Goal: Task Accomplishment & Management: Manage account settings

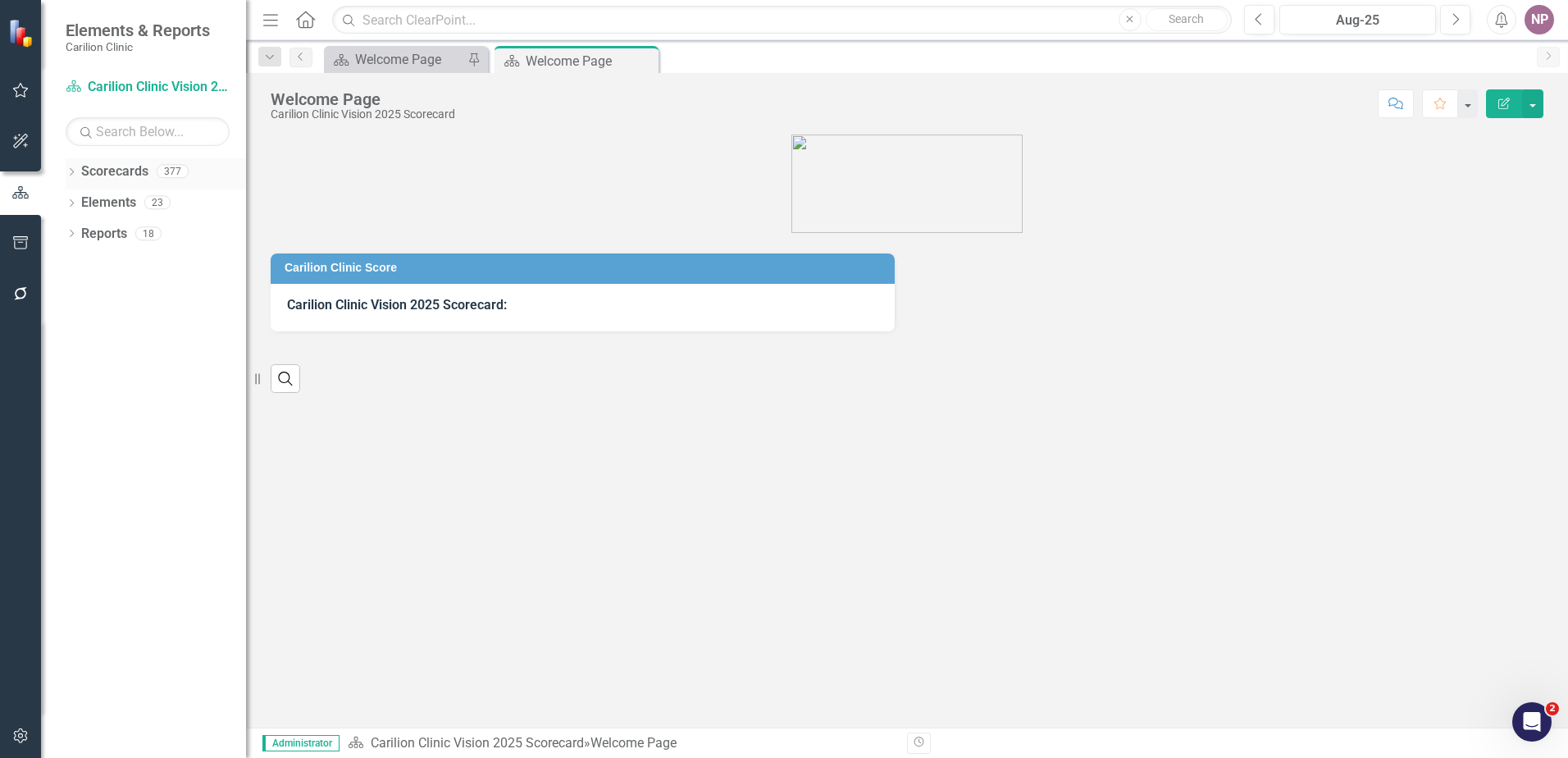
click at [74, 169] on icon "Dropdown" at bounding box center [71, 173] width 11 height 9
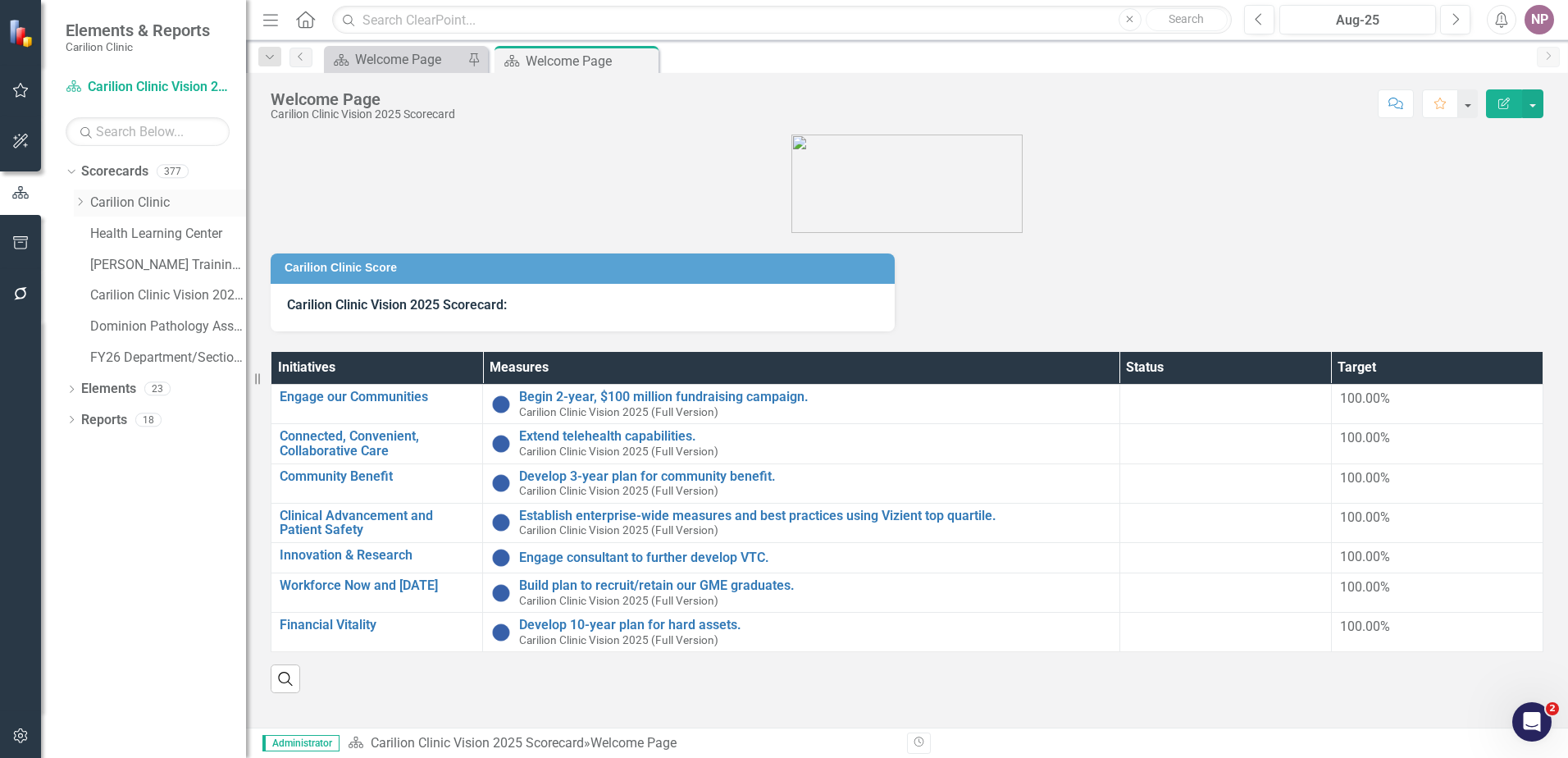
click at [89, 211] on div "Dropdown Carilion Clinic" at bounding box center [160, 202] width 172 height 27
click at [80, 211] on div "Dropdown Carilion Clinic" at bounding box center [160, 202] width 172 height 27
click at [82, 202] on icon at bounding box center [80, 202] width 4 height 9
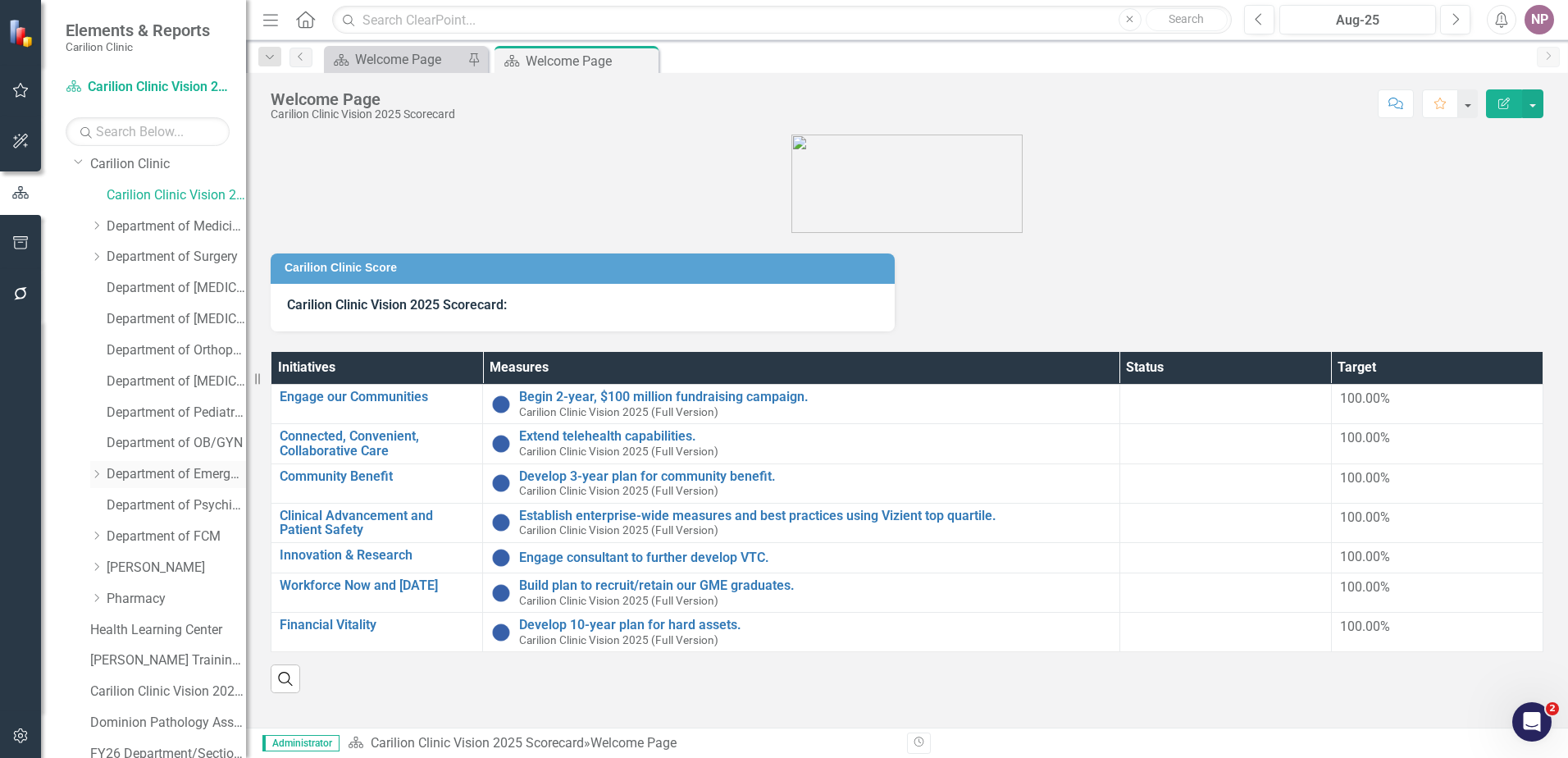
scroll to position [41, 0]
click at [97, 229] on div "Dropdown" at bounding box center [96, 223] width 12 height 14
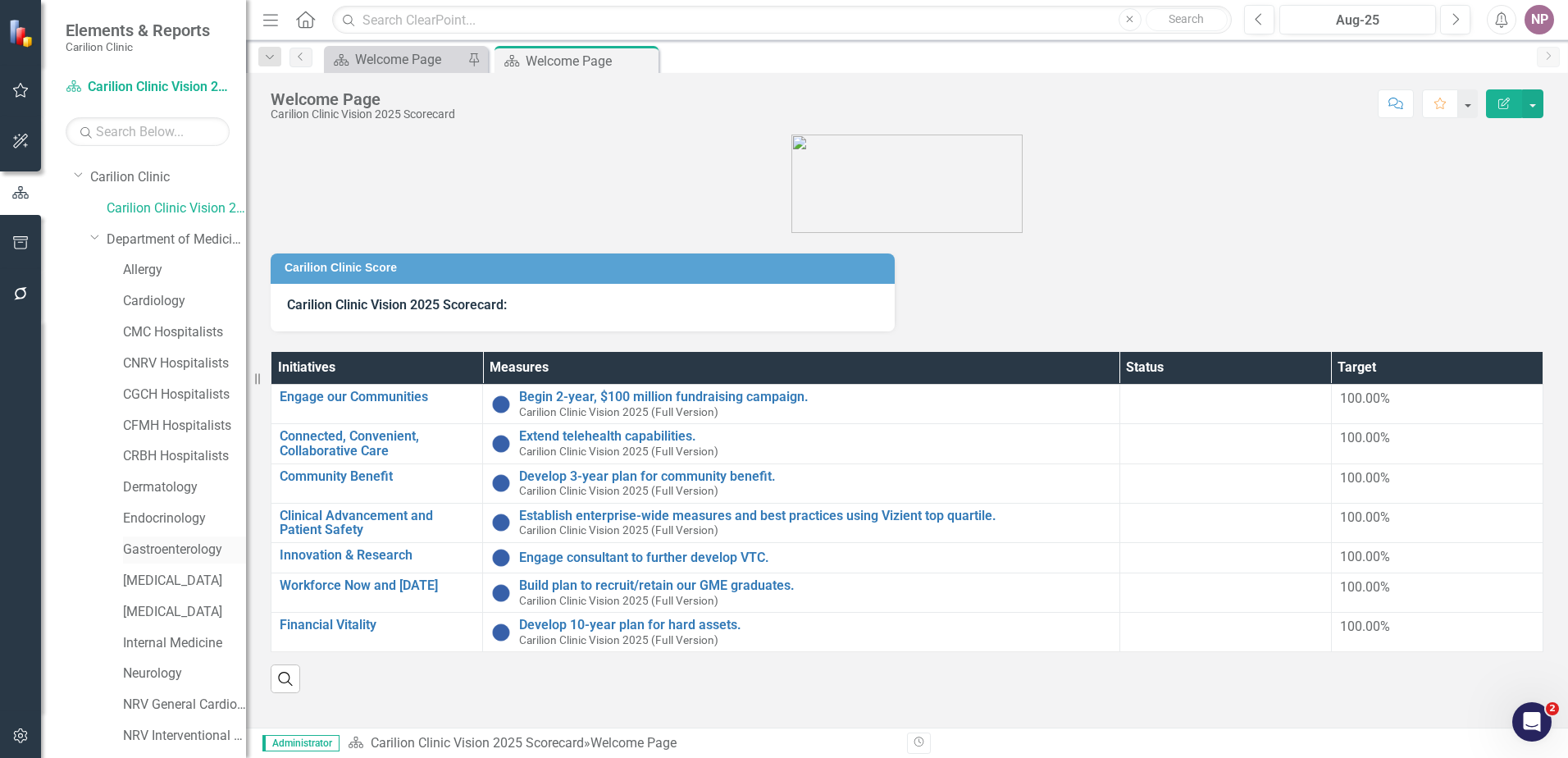
scroll to position [21, 0]
click at [151, 587] on link "[MEDICAL_DATA]" at bounding box center [184, 587] width 123 height 19
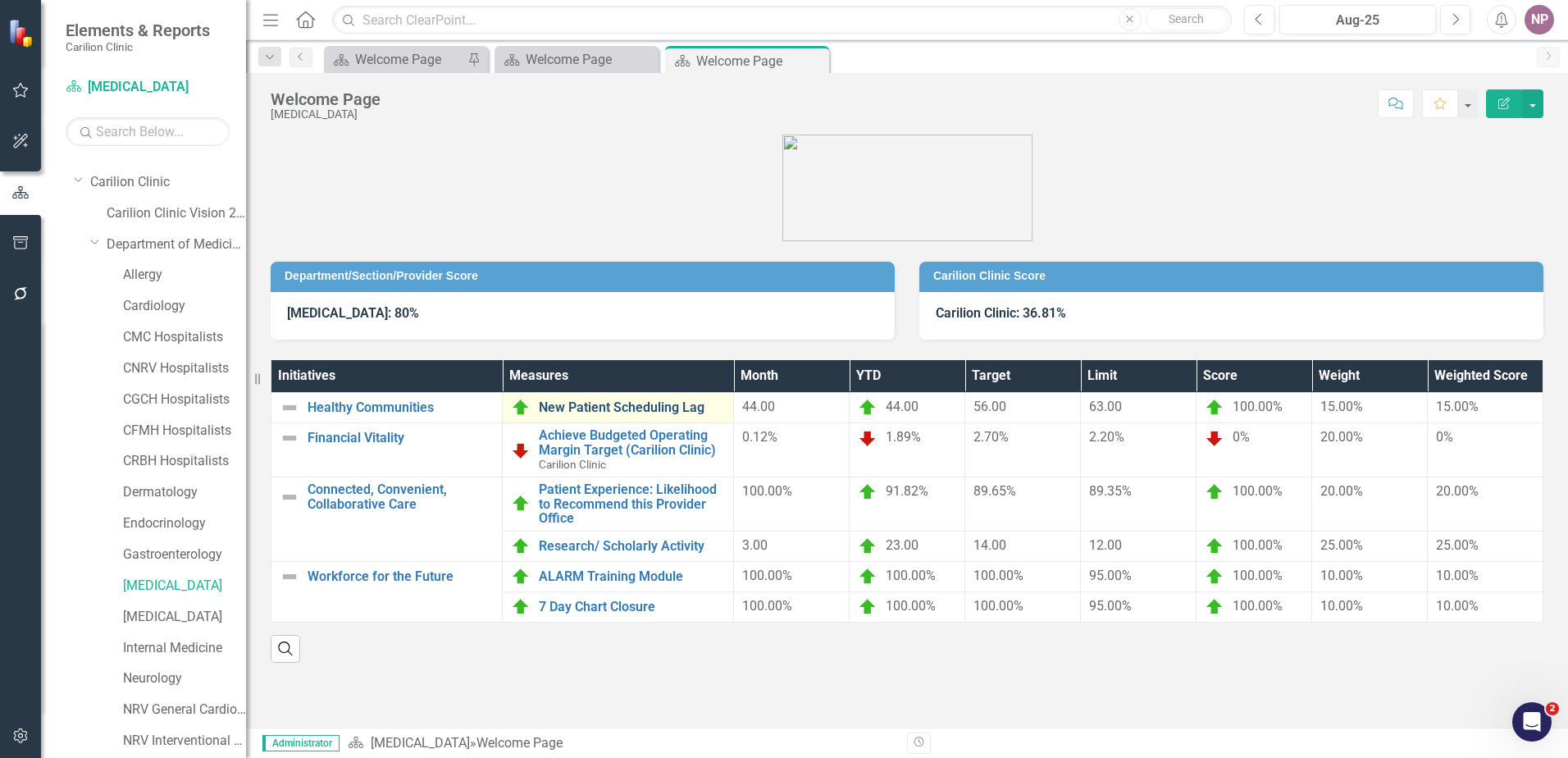
click at [642, 413] on link "New Patient Scheduling Lag" at bounding box center [632, 407] width 186 height 15
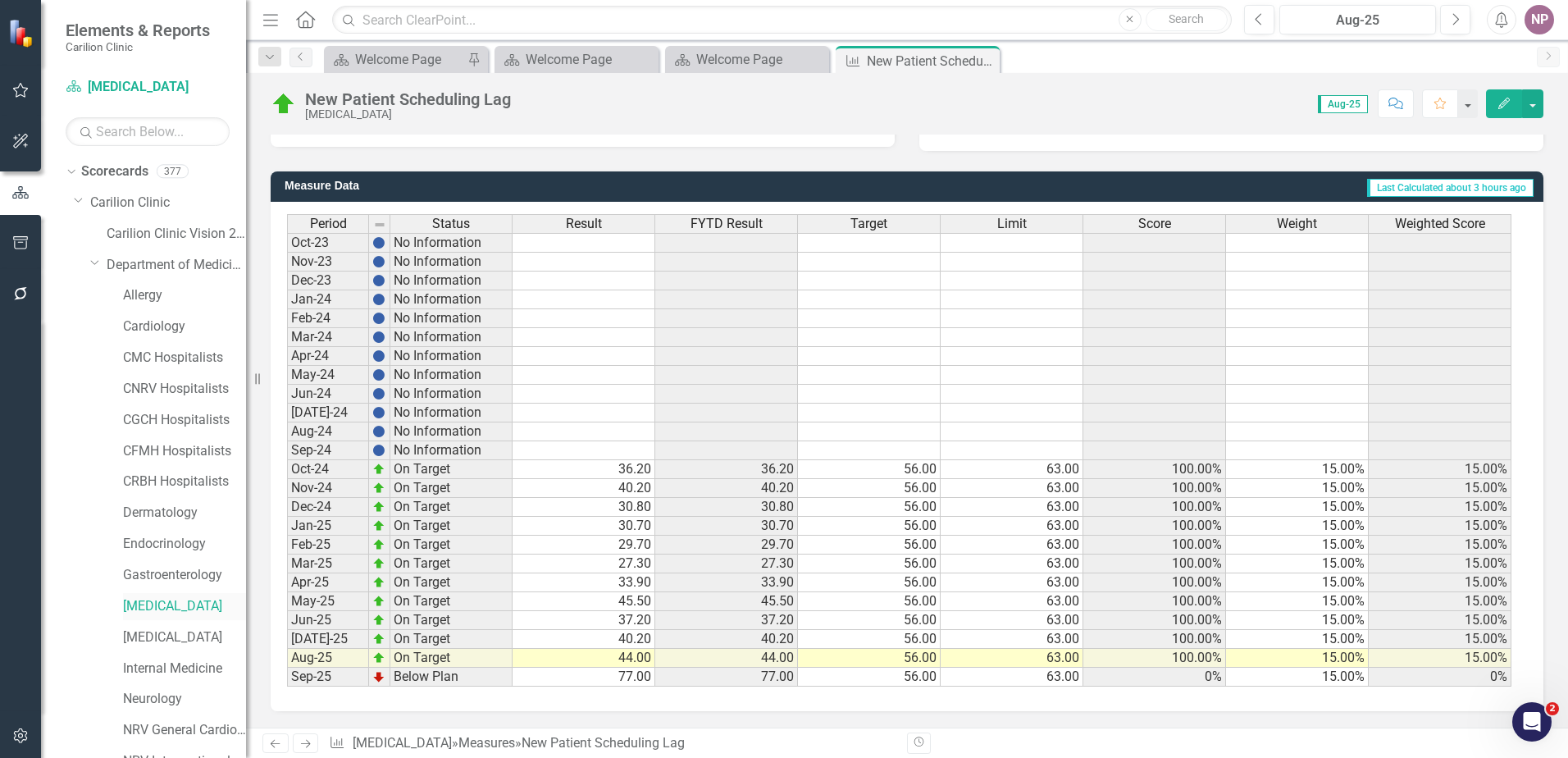
click at [152, 604] on link "[MEDICAL_DATA]" at bounding box center [184, 606] width 123 height 19
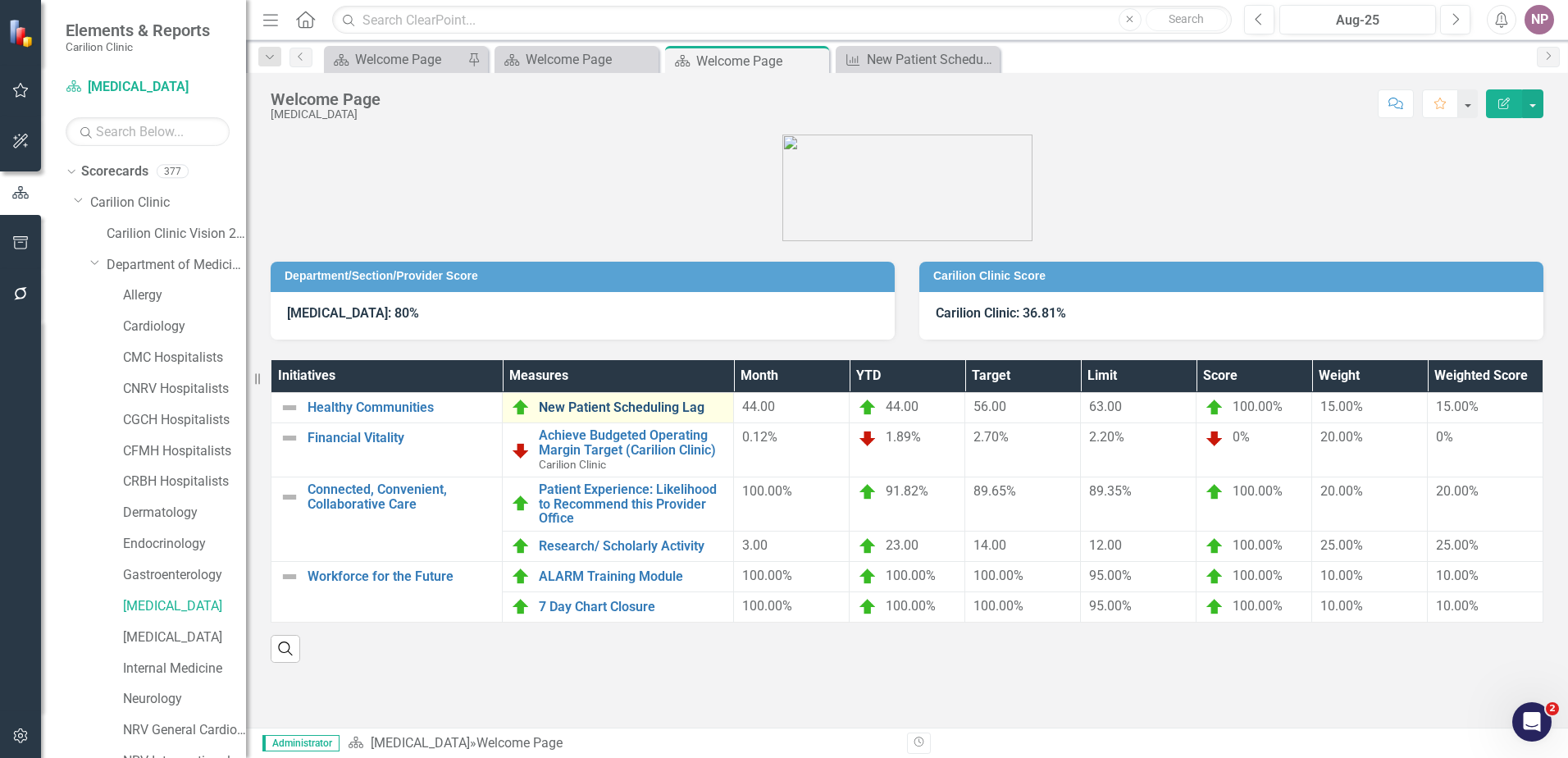
click at [632, 413] on link "New Patient Scheduling Lag" at bounding box center [632, 407] width 186 height 15
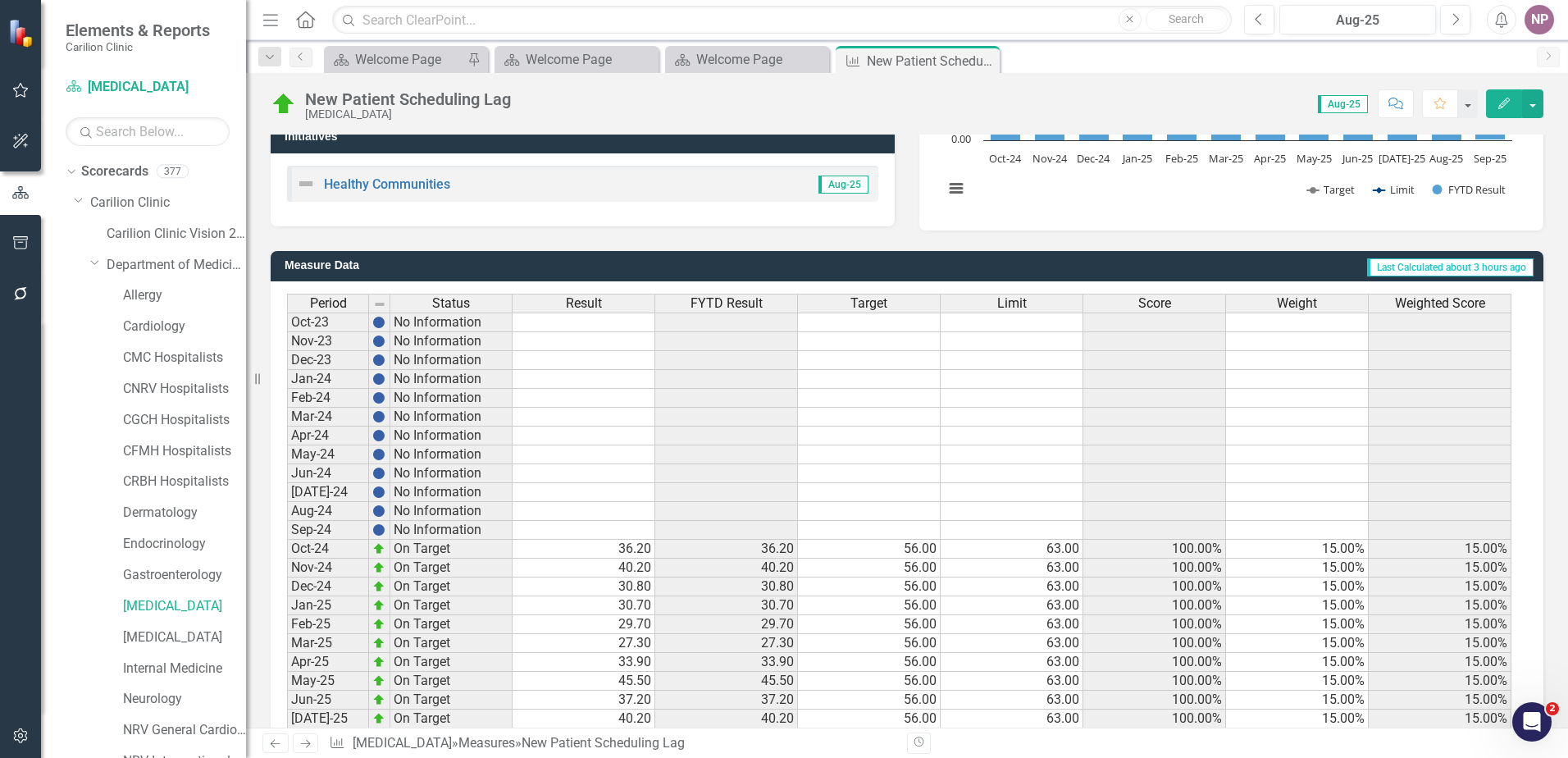
scroll to position [388, 0]
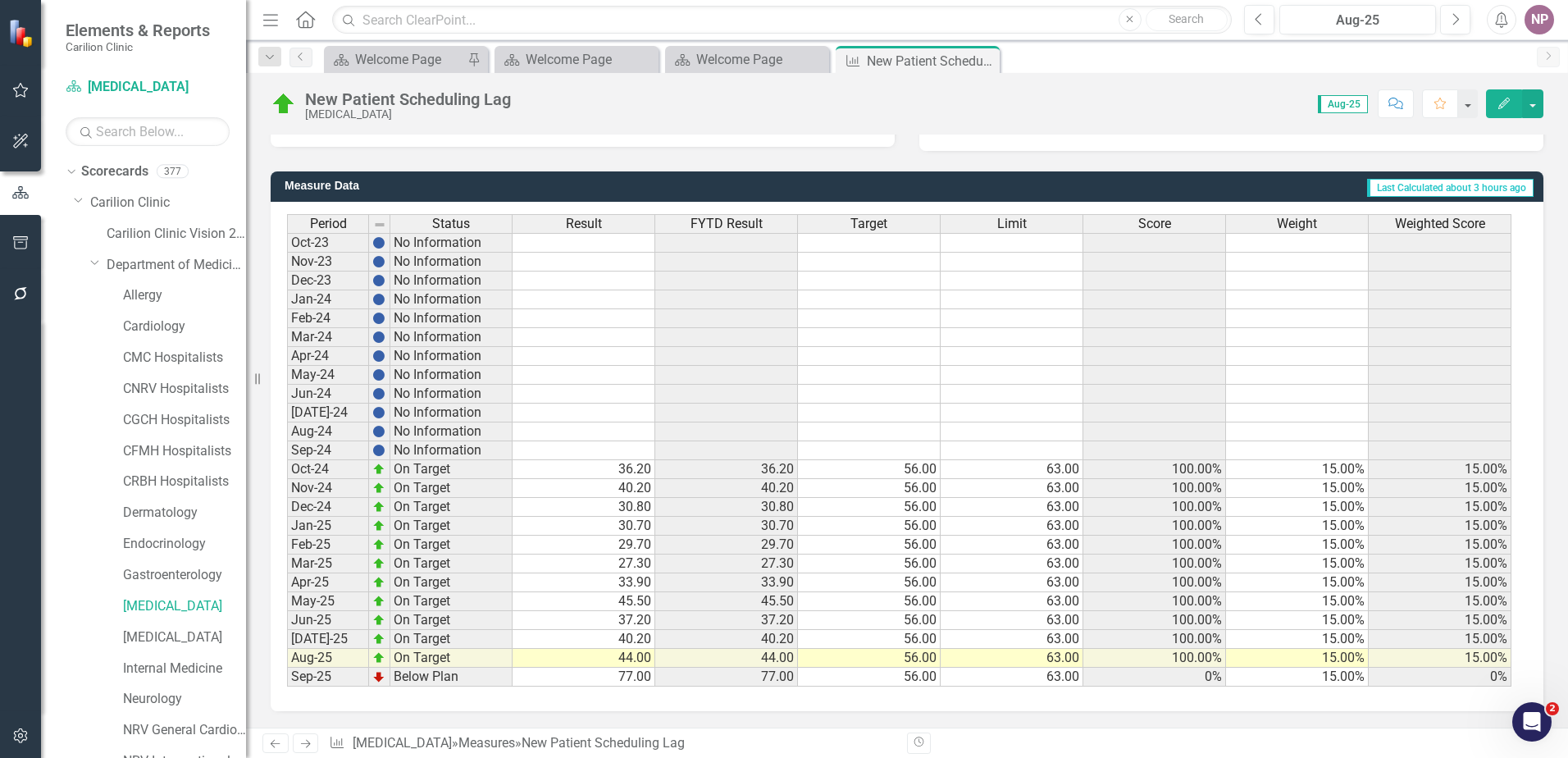
click at [730, 218] on span "FYTD Result" at bounding box center [727, 223] width 72 height 15
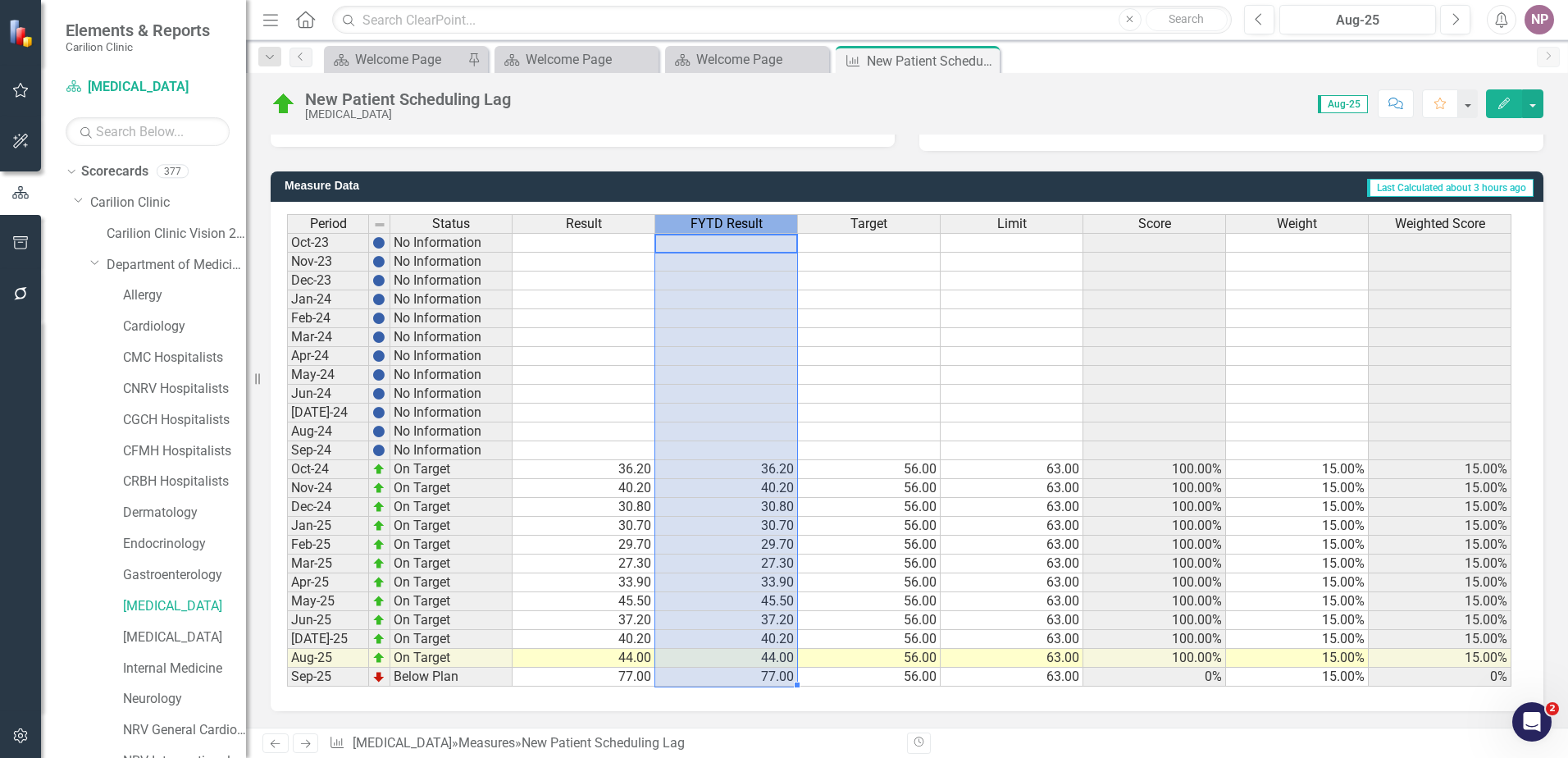
click at [730, 218] on span "FYTD Result" at bounding box center [727, 223] width 72 height 15
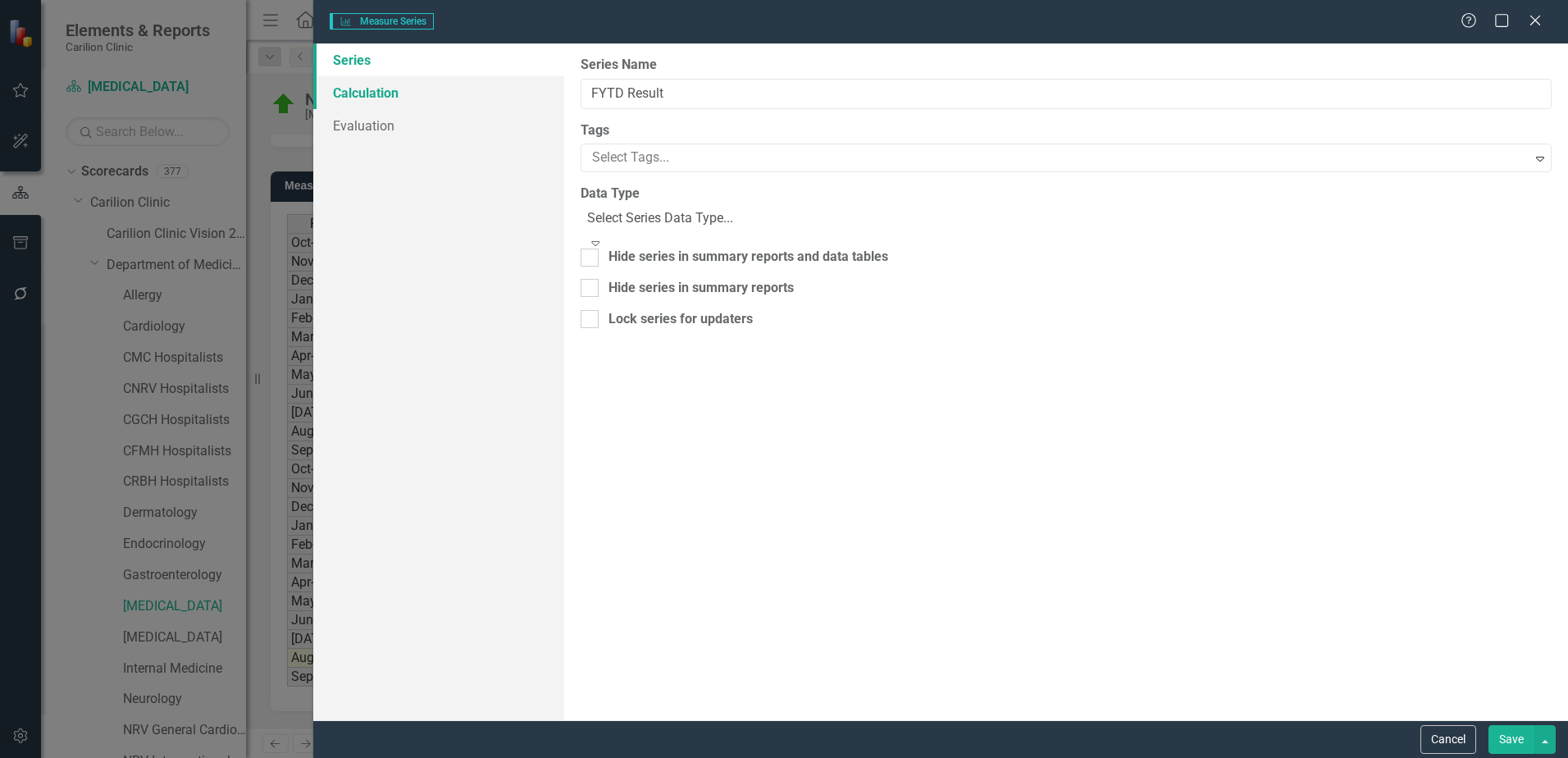
type input "FYTD Result"
click at [424, 95] on link "Calculation" at bounding box center [438, 93] width 251 height 33
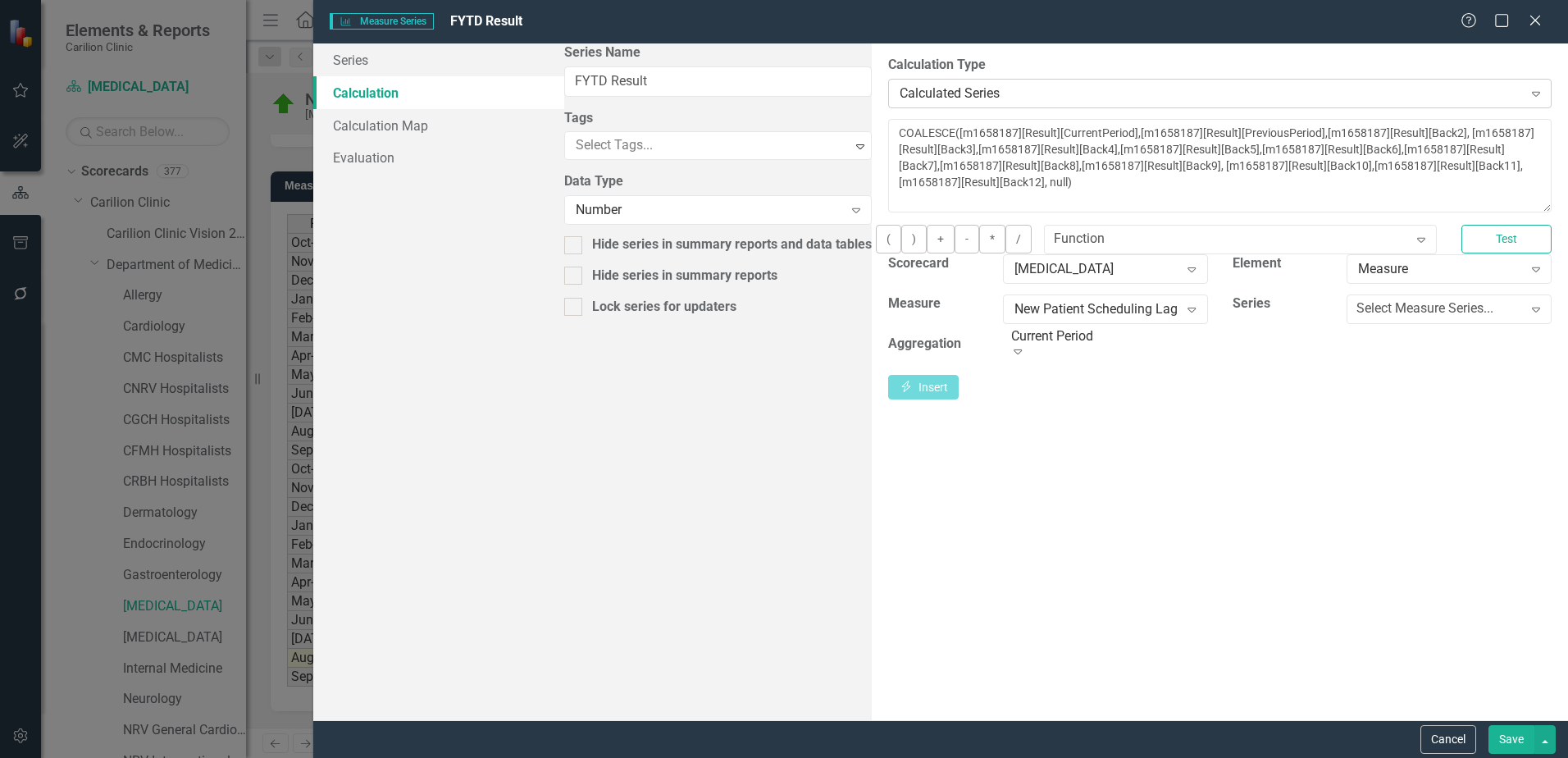
click at [889, 104] on div "Calculated Series Expand" at bounding box center [1220, 93] width 664 height 29
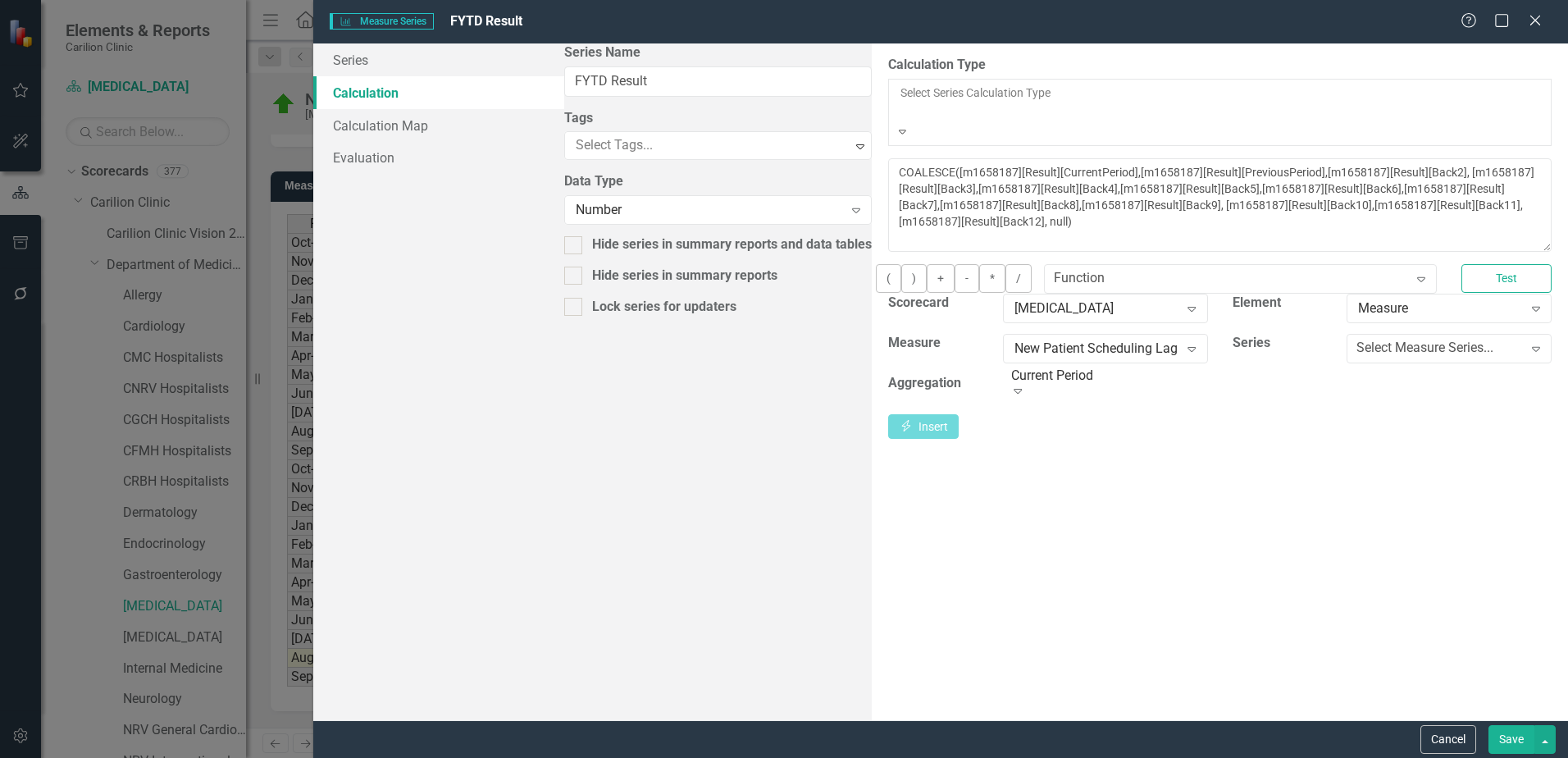
click at [672, 757] on div "Default (No Calculation)" at bounding box center [784, 767] width 1568 height 19
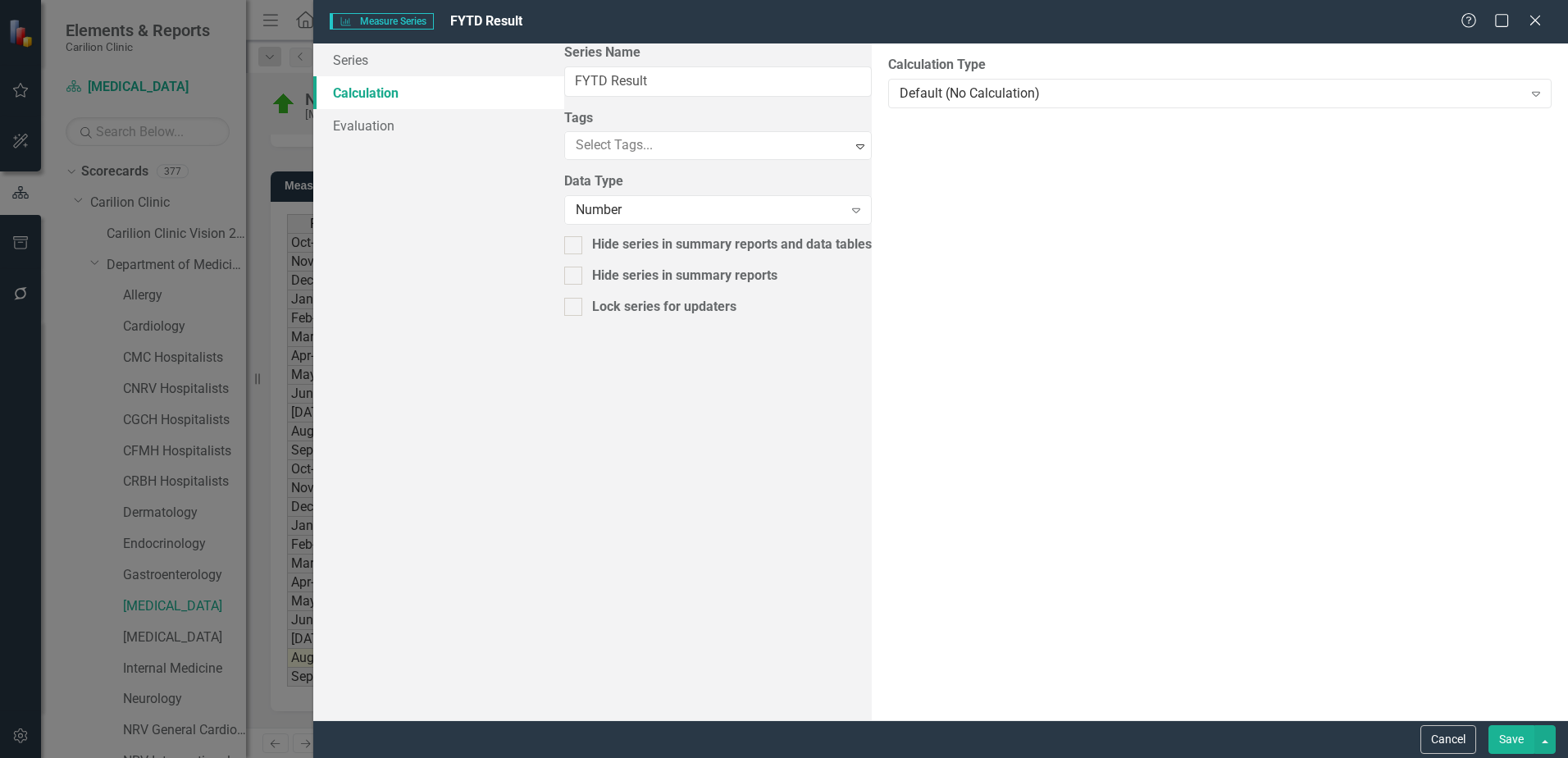
click at [1516, 738] on button "Save" at bounding box center [1511, 739] width 46 height 28
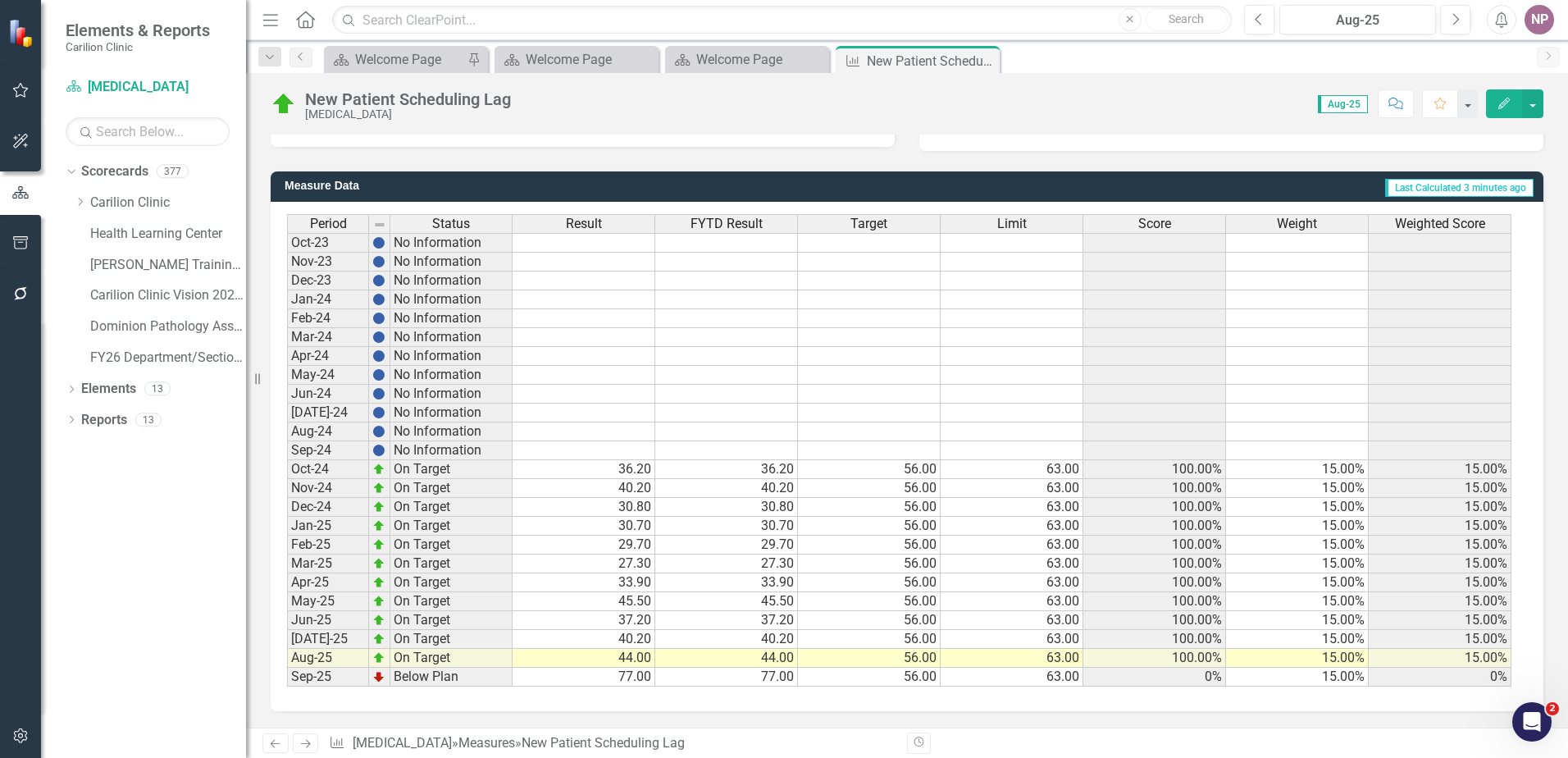
click at [1195, 229] on div "Score" at bounding box center [1154, 224] width 142 height 18
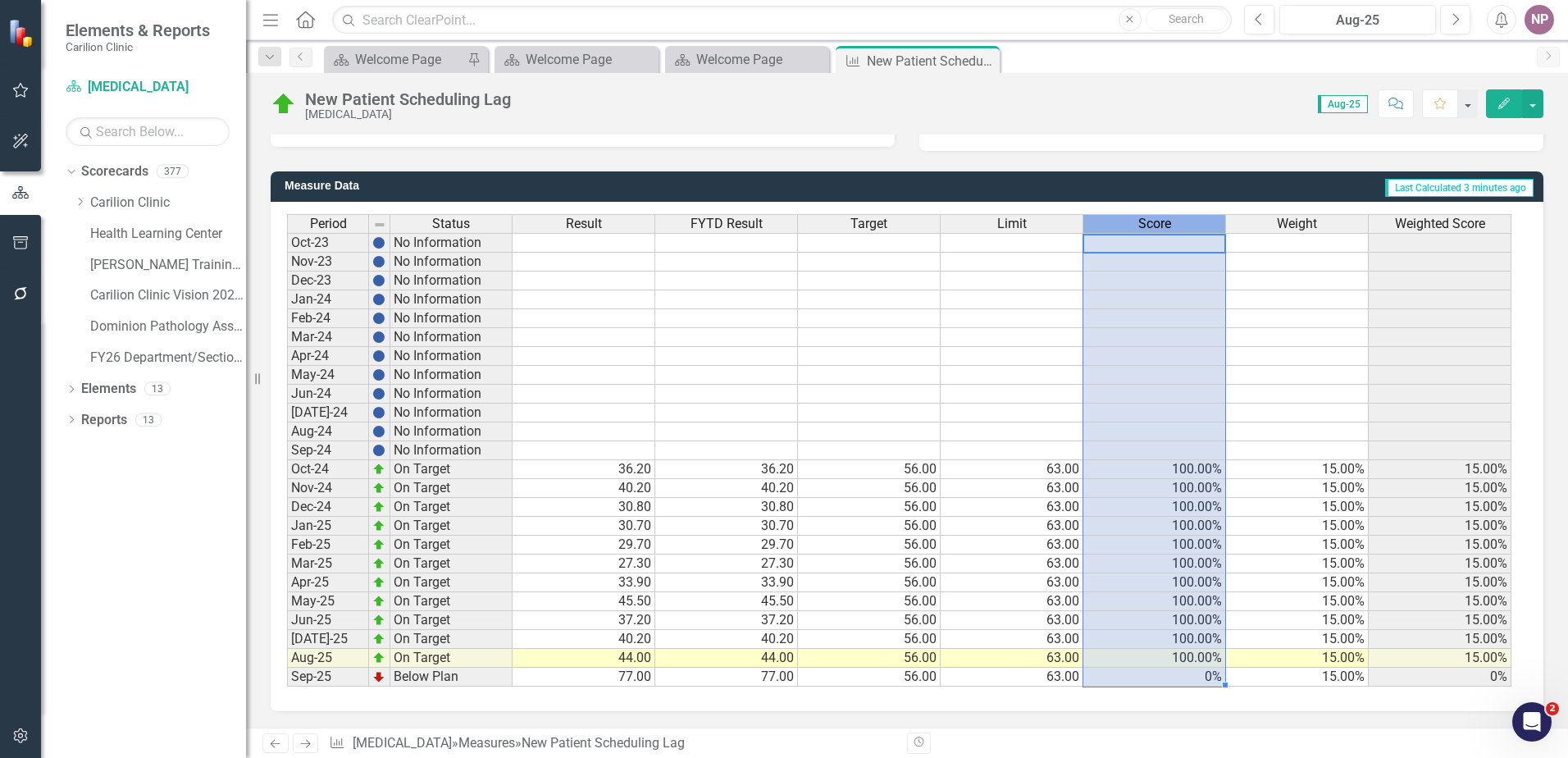
click at [1195, 229] on div "Score" at bounding box center [1154, 224] width 142 height 18
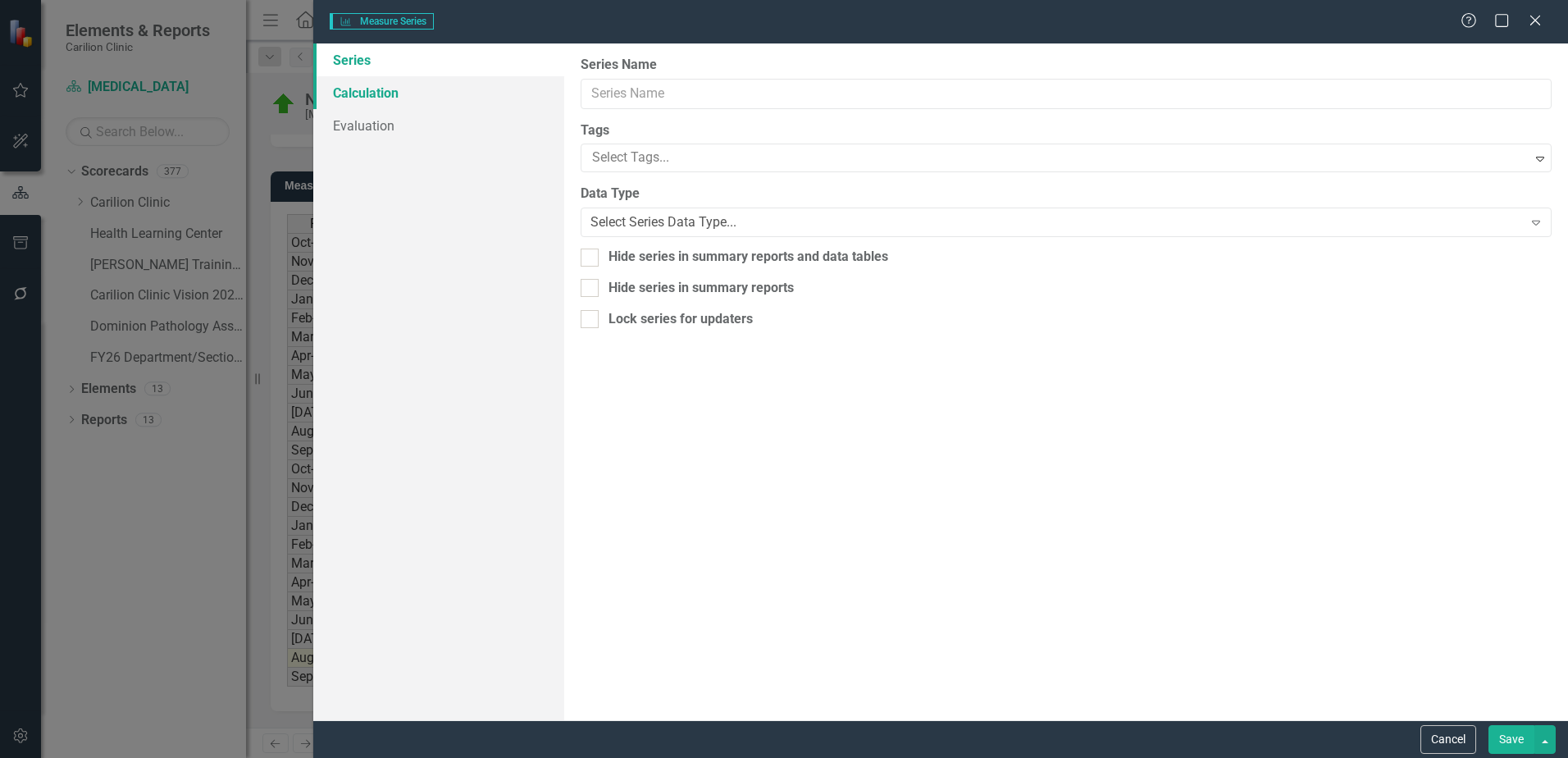
type input "Score"
click at [372, 94] on link "Calculation" at bounding box center [438, 93] width 251 height 33
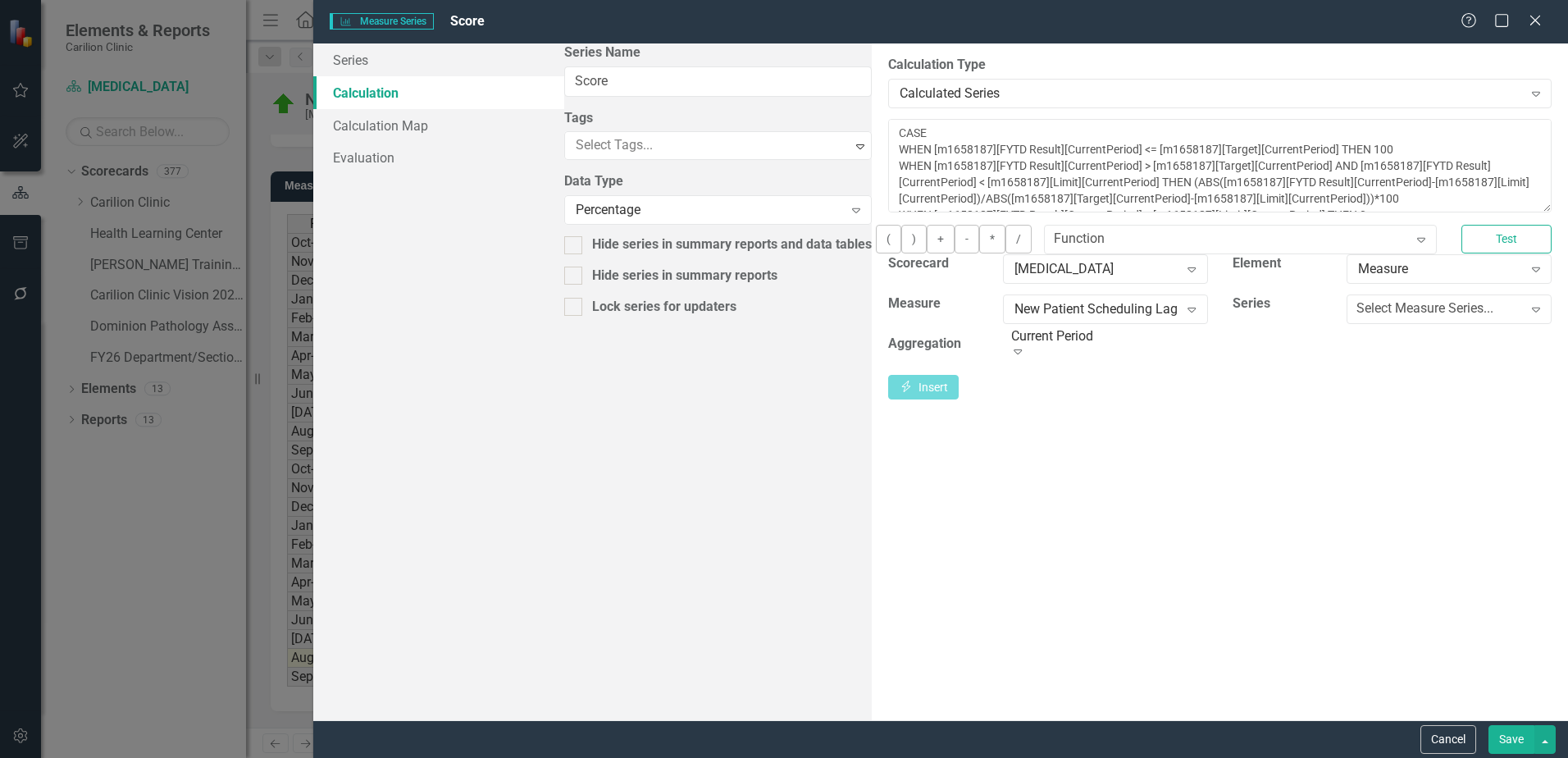
click at [1545, 21] on div "Help Maximize Close" at bounding box center [1507, 22] width 91 height 19
click at [1534, 28] on icon "Close" at bounding box center [1535, 20] width 21 height 16
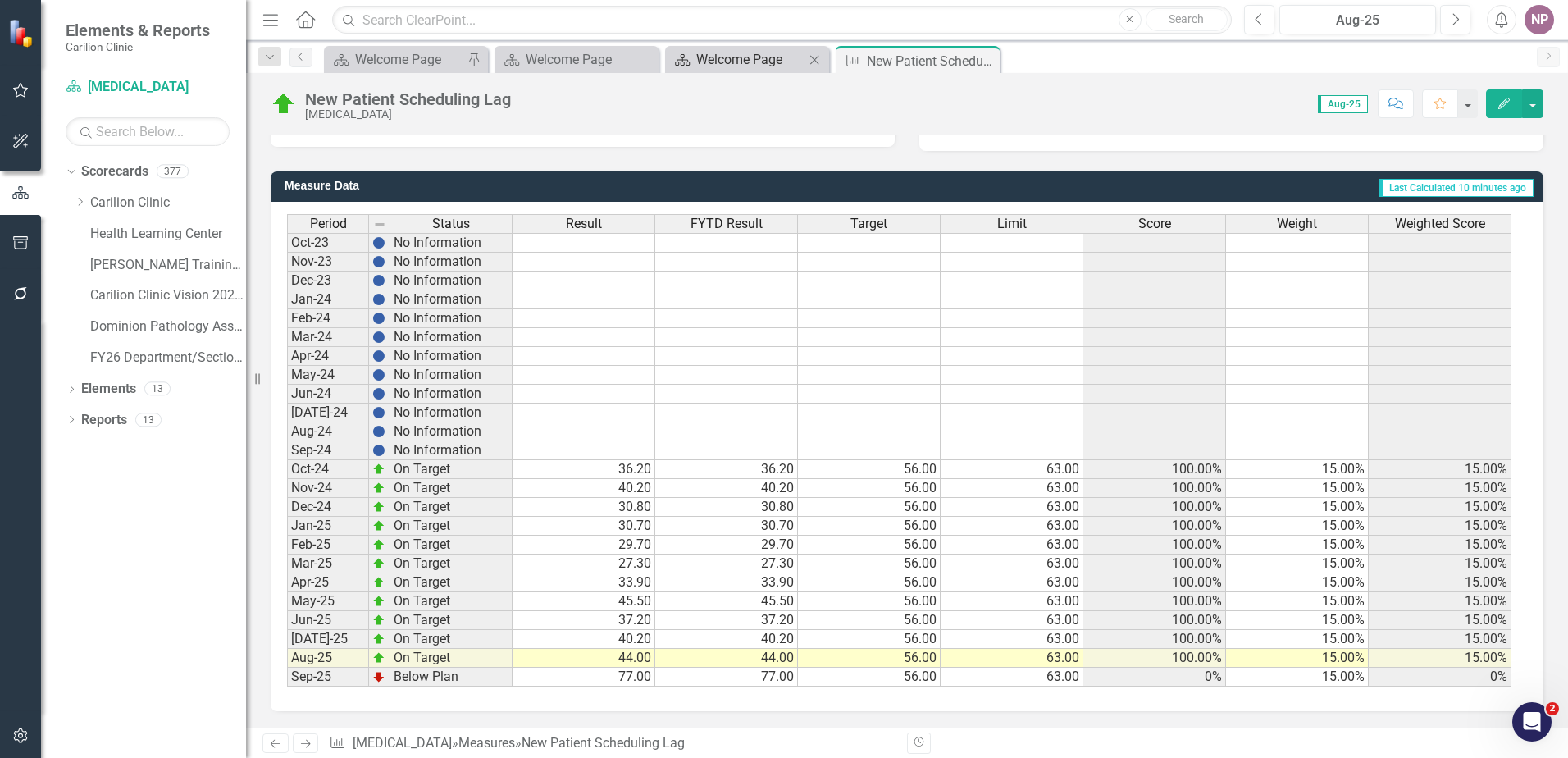
click at [777, 62] on div "Welcome Page" at bounding box center [751, 59] width 108 height 21
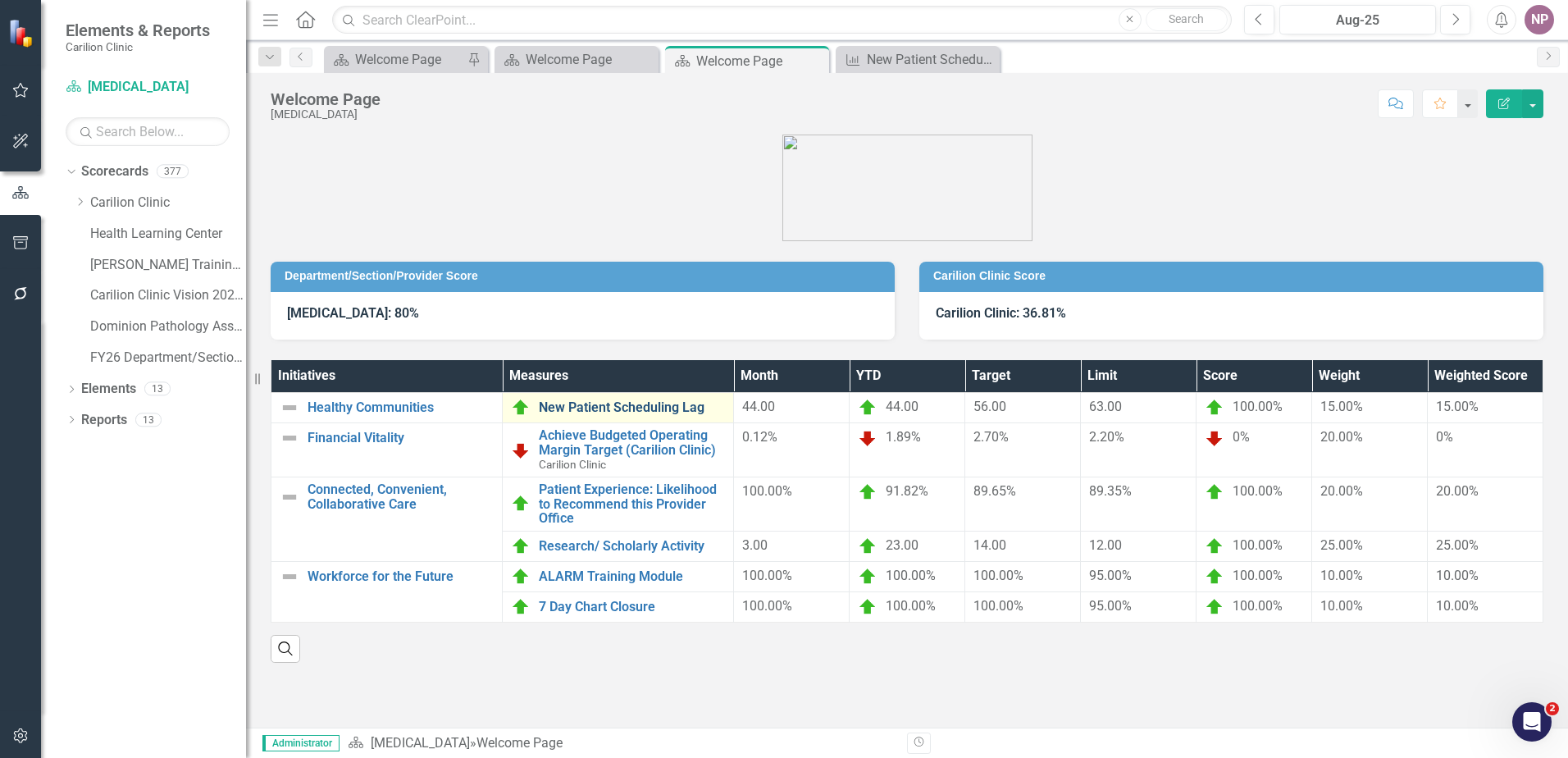
click at [670, 408] on link "New Patient Scheduling Lag" at bounding box center [632, 407] width 186 height 15
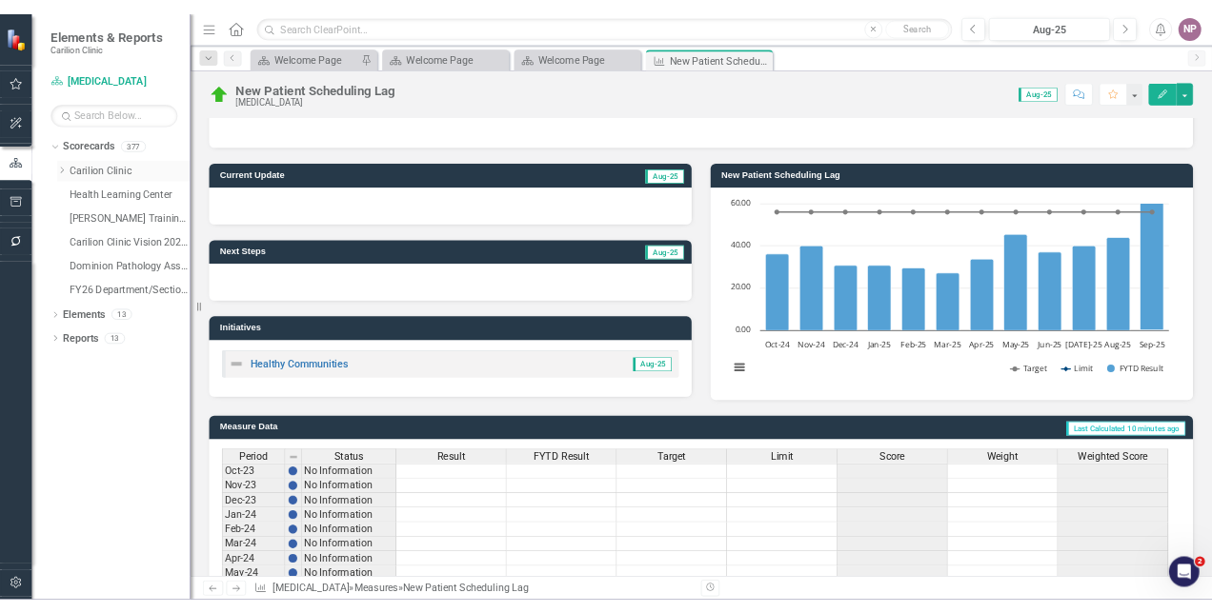
scroll to position [22, 0]
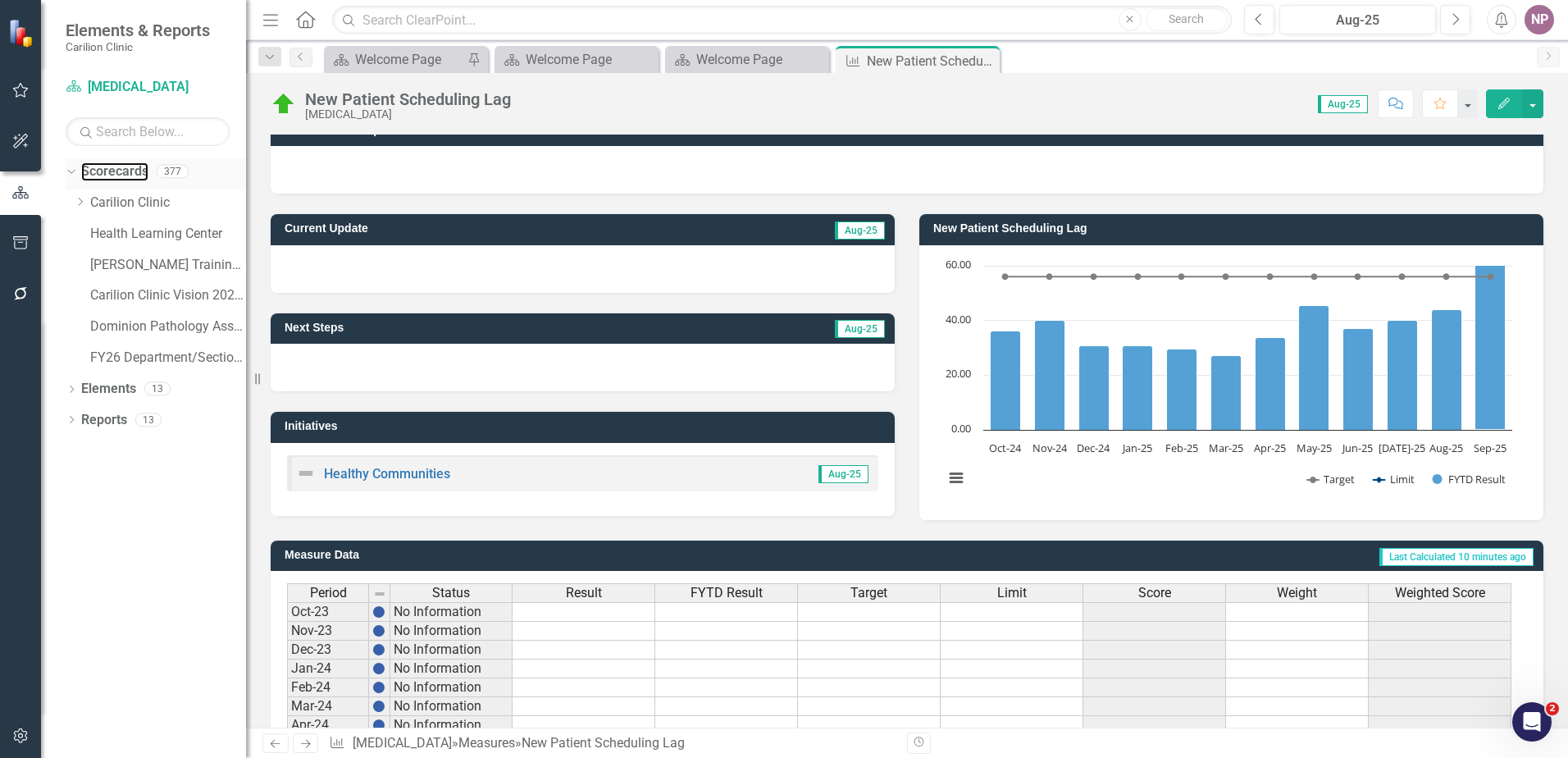
click at [95, 181] on link "Scorecards" at bounding box center [115, 172] width 67 height 19
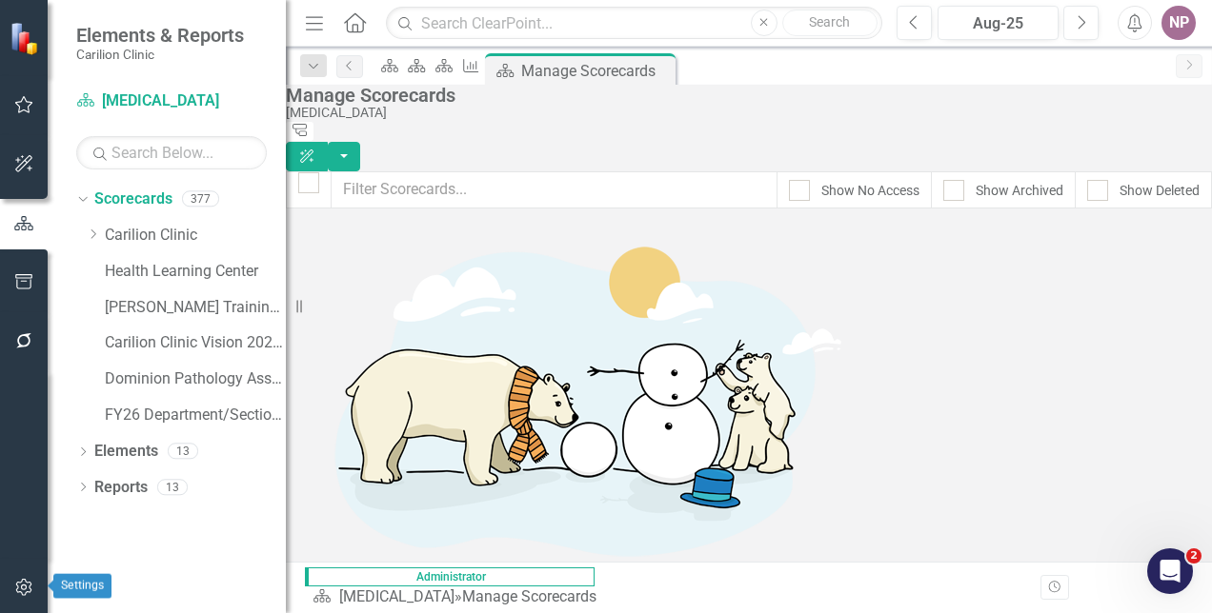
click at [20, 593] on icon "button" at bounding box center [23, 587] width 16 height 17
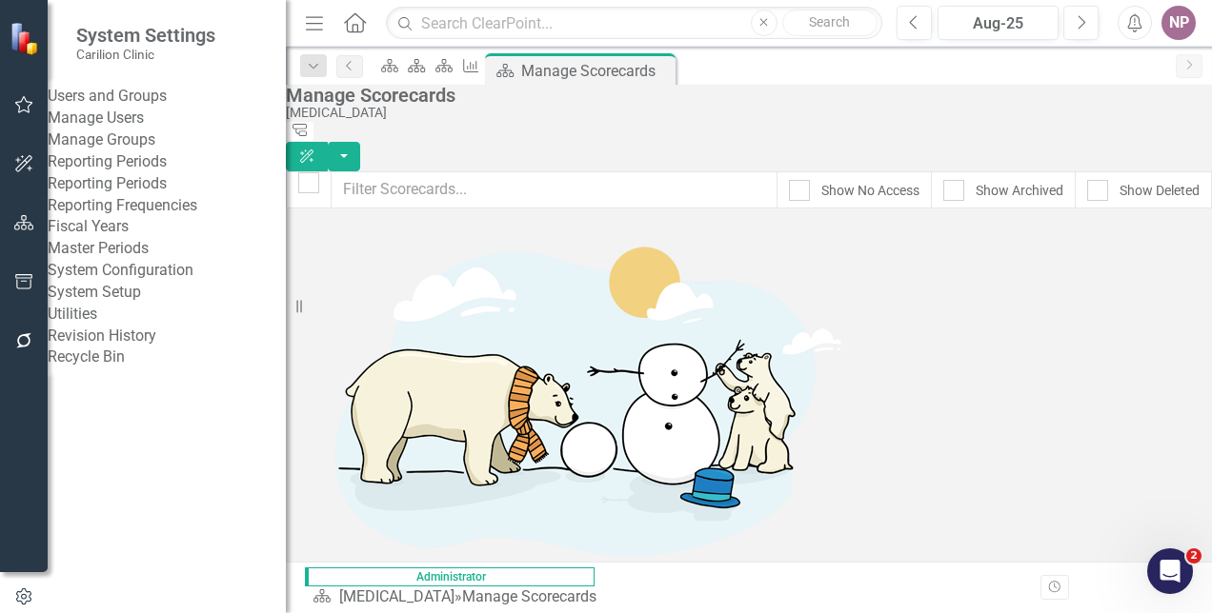
click at [175, 348] on link "Revision History" at bounding box center [167, 337] width 238 height 22
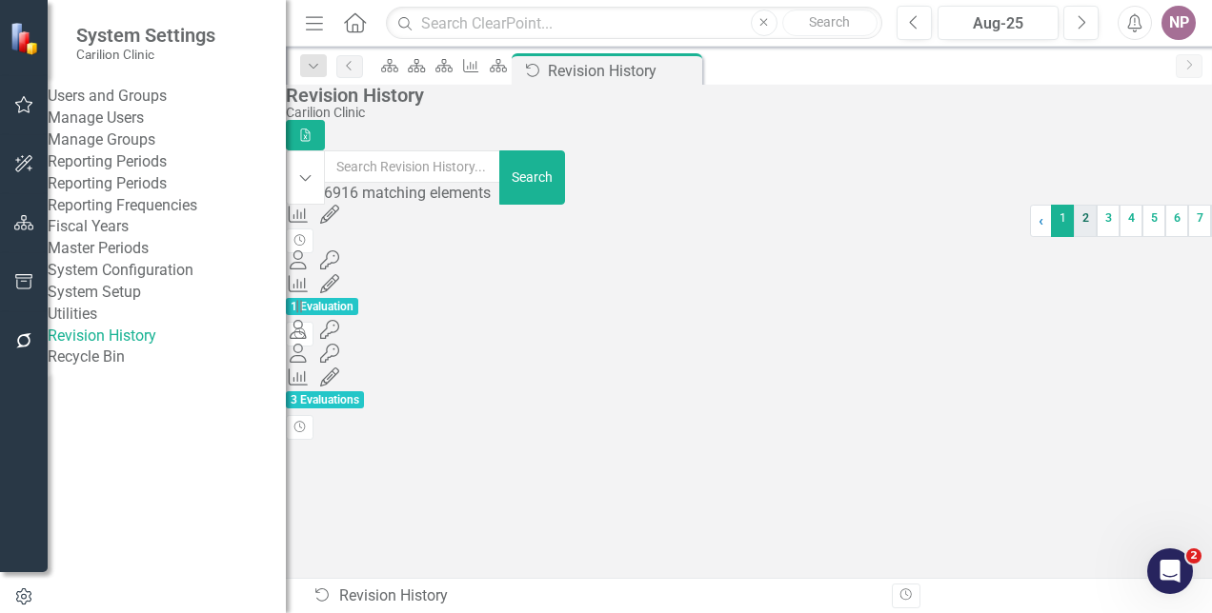
click at [1074, 237] on link "2" at bounding box center [1085, 221] width 23 height 32
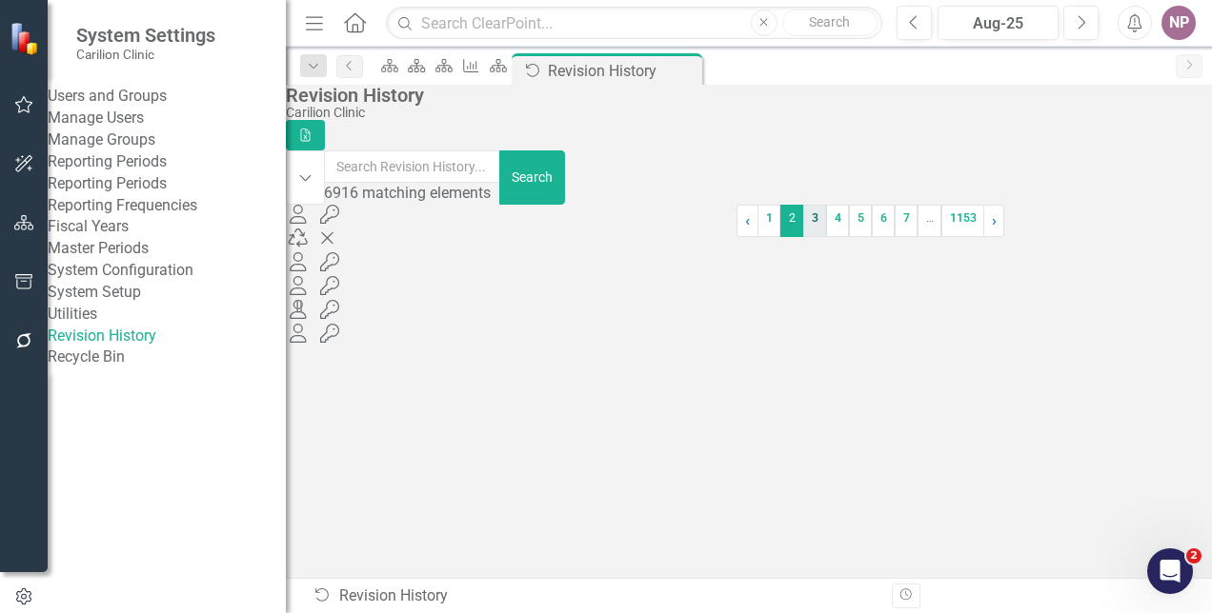
click at [803, 237] on link "3" at bounding box center [814, 221] width 23 height 32
click at [1071, 237] on link "4" at bounding box center [1082, 221] width 23 height 32
click at [1094, 237] on link "5" at bounding box center [1105, 221] width 23 height 32
click at [1055, 237] on link "6" at bounding box center [1066, 221] width 23 height 32
click at [873, 237] on link "7" at bounding box center [884, 221] width 23 height 32
